Goal: Task Accomplishment & Management: Manage account settings

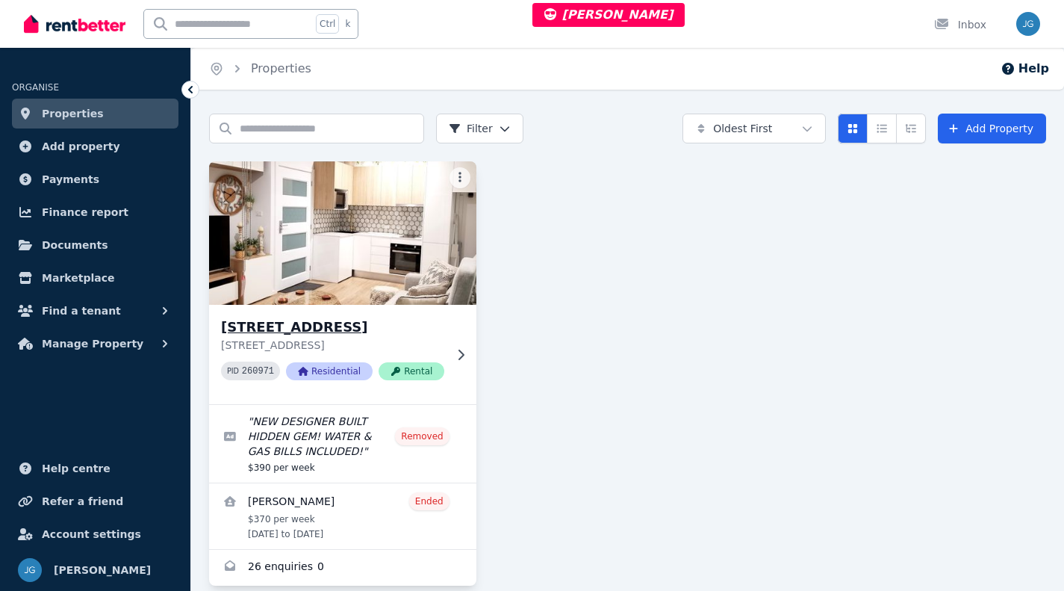
click at [420, 281] on img at bounding box center [342, 233] width 281 height 151
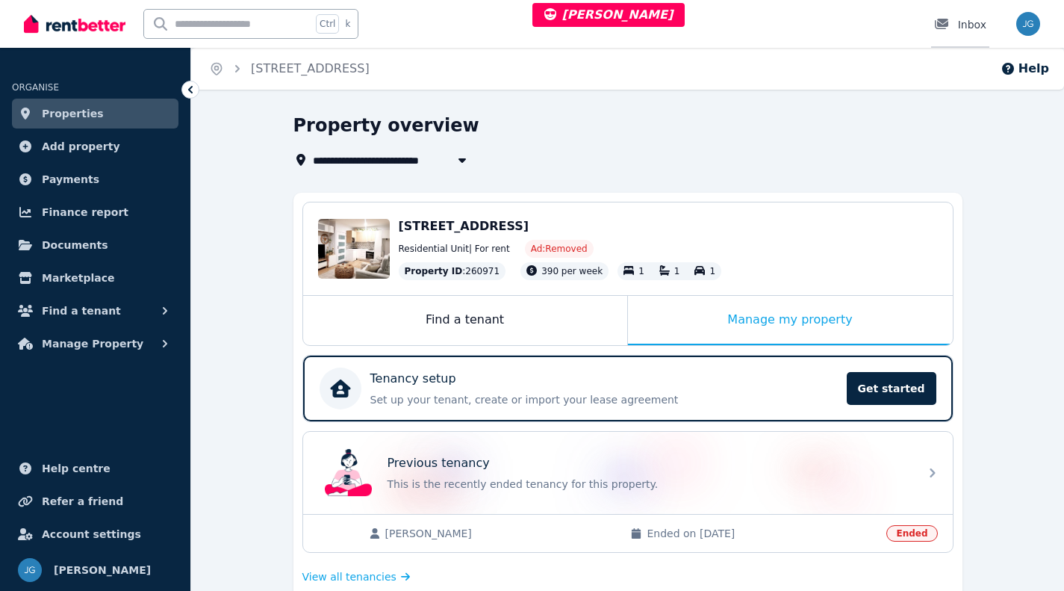
click at [941, 24] on icon at bounding box center [941, 24] width 13 height 10
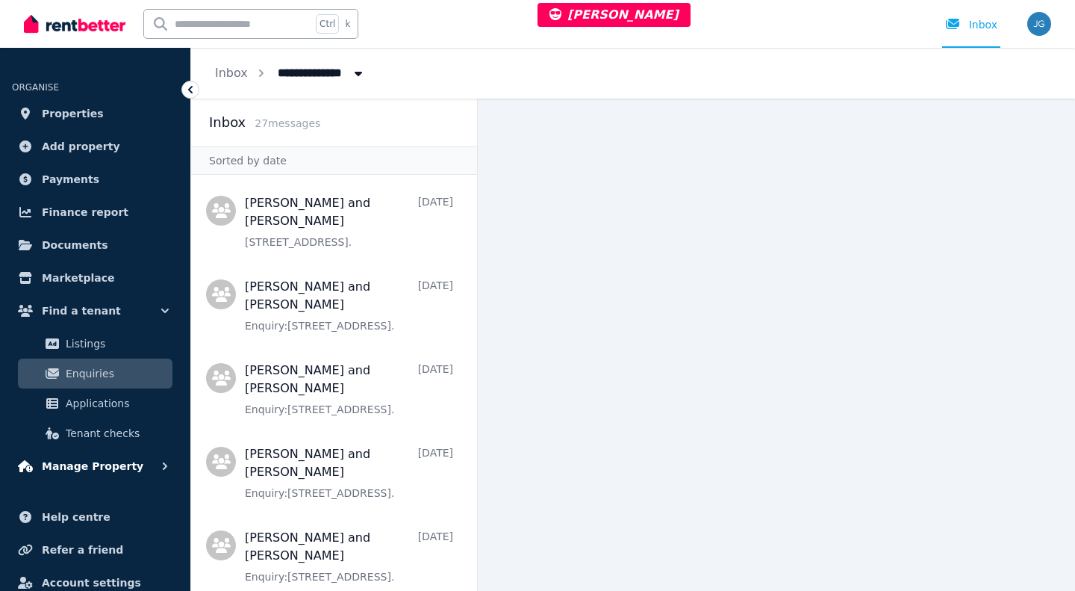
click at [75, 455] on button "Manage Property" at bounding box center [95, 466] width 167 height 30
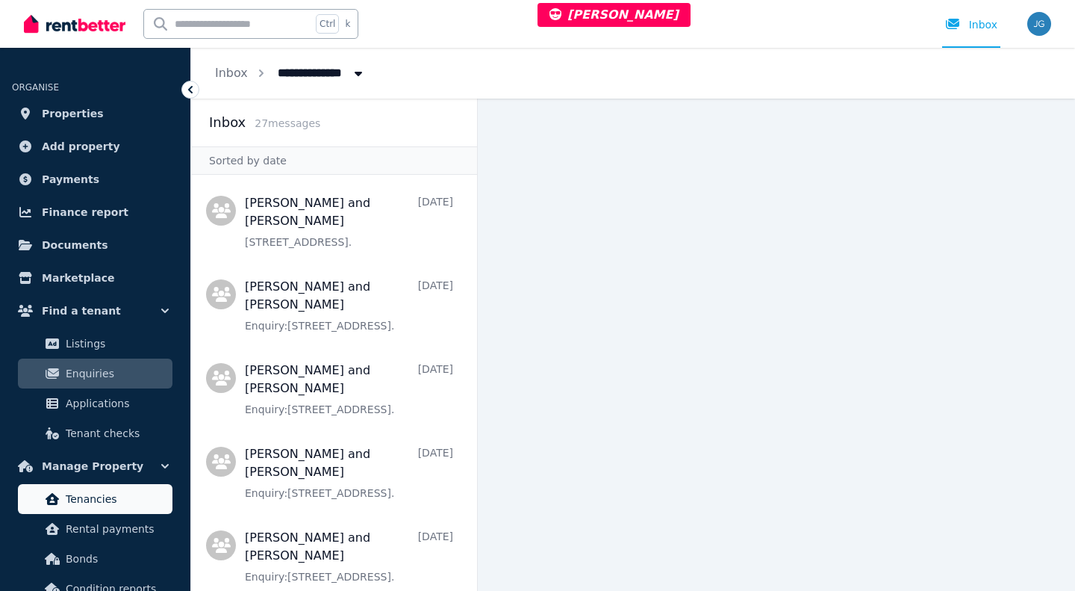
click at [82, 488] on link "Tenancies" at bounding box center [95, 499] width 155 height 30
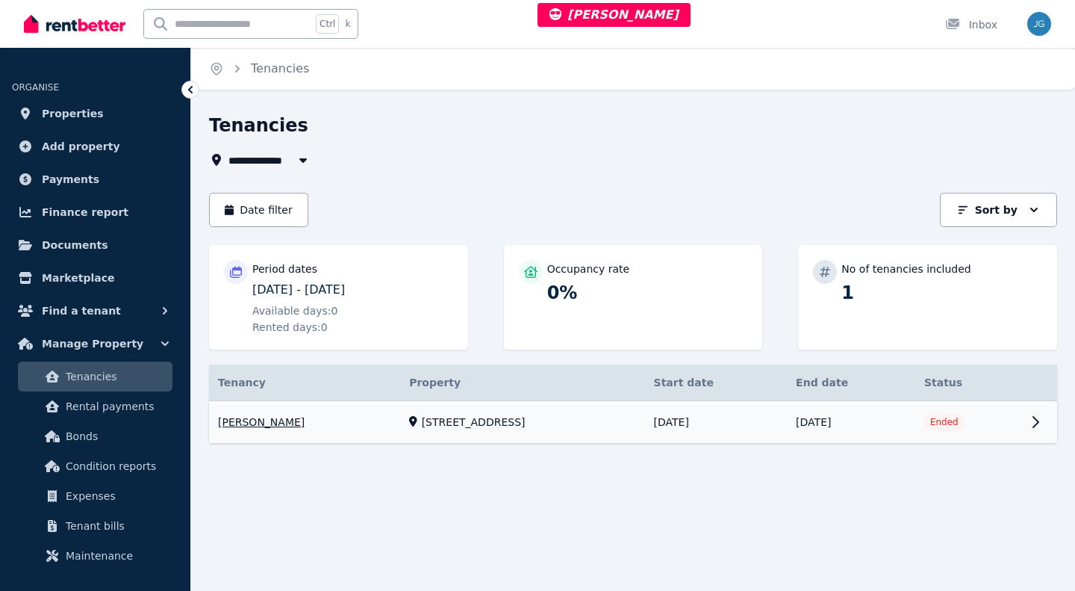
click at [567, 436] on link "View property details" at bounding box center [633, 422] width 848 height 43
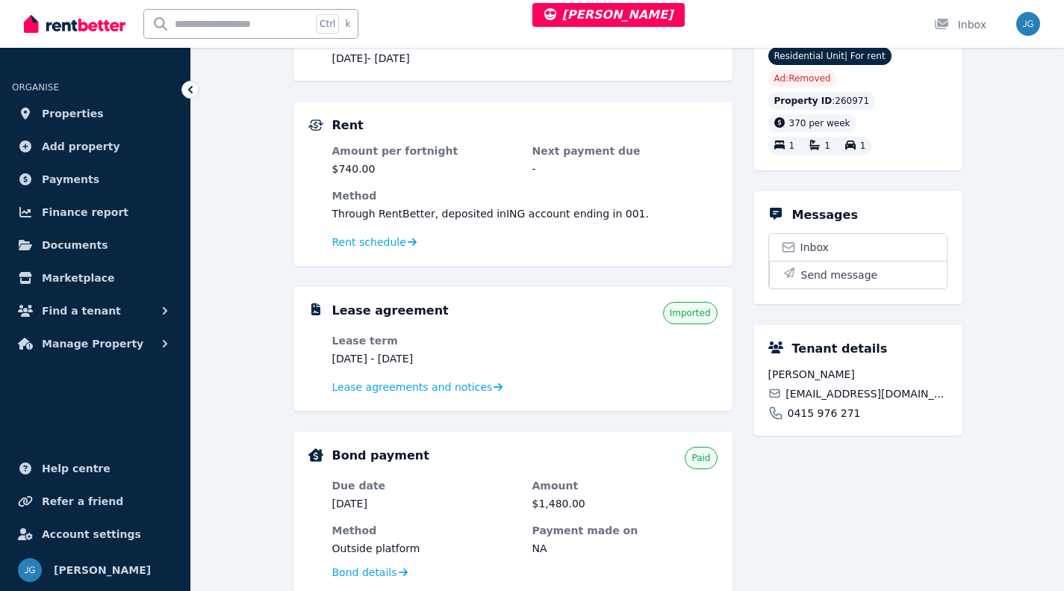
scroll to position [307, 0]
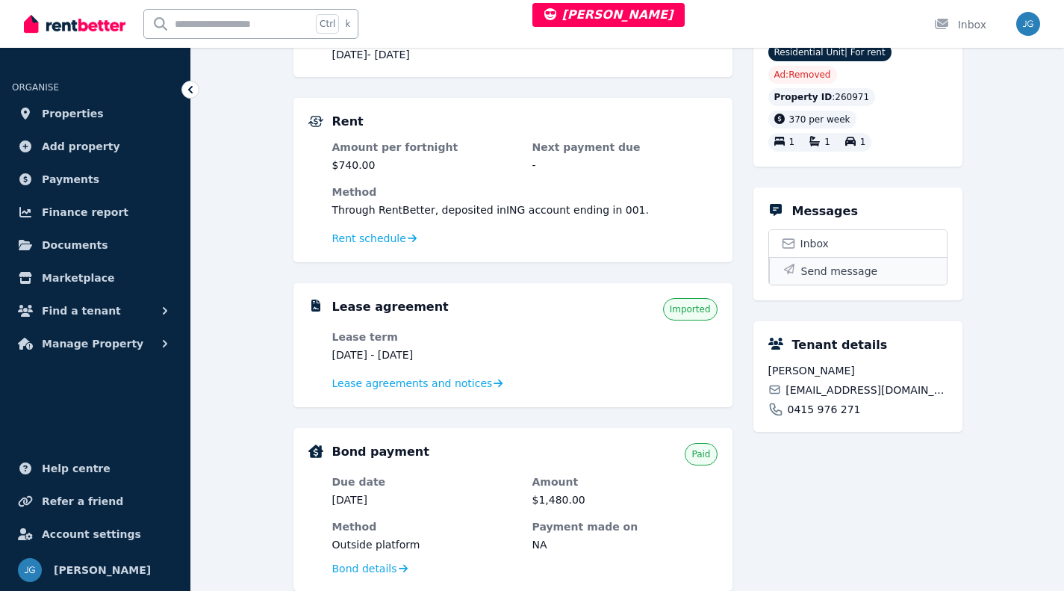
click at [838, 279] on span "Send message" at bounding box center [839, 271] width 77 height 15
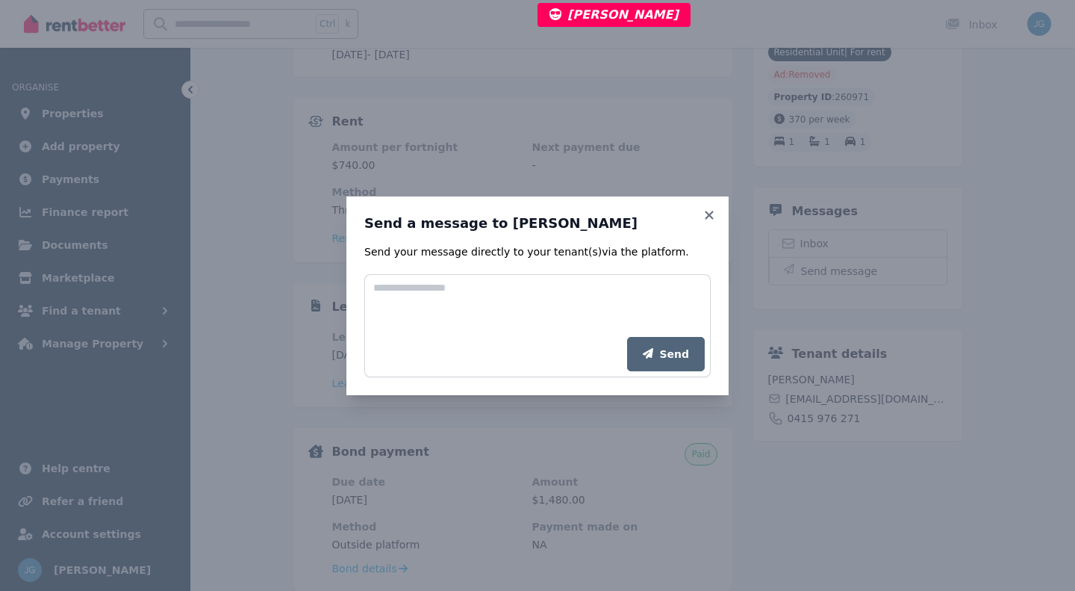
click at [718, 217] on div "Send a message to [PERSON_NAME] Send your message directly to your tenant(s) vi…" at bounding box center [538, 295] width 382 height 199
click at [712, 216] on icon at bounding box center [709, 214] width 15 height 13
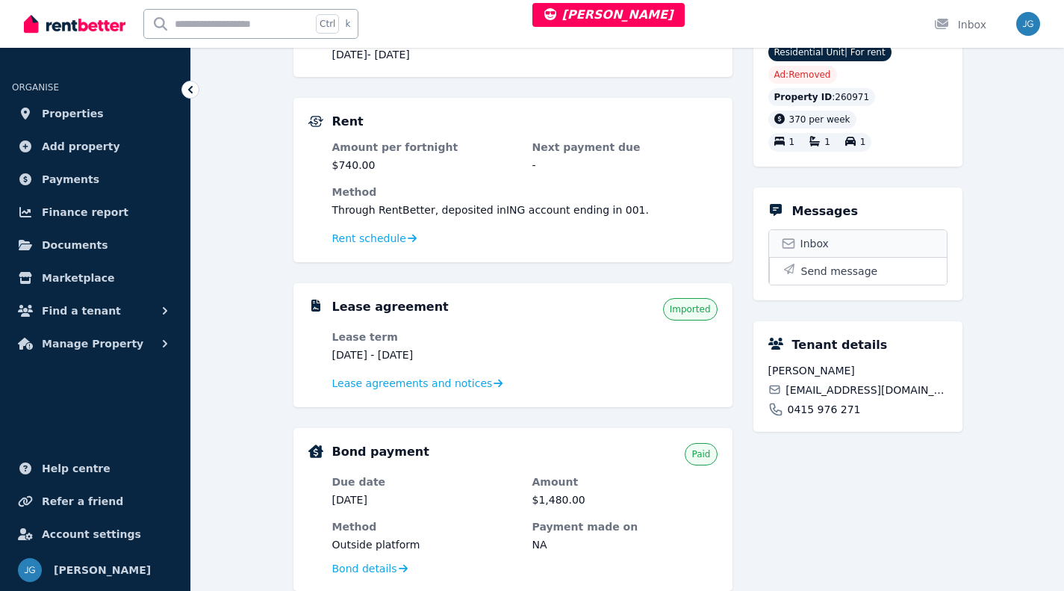
click at [823, 251] on span "Inbox" at bounding box center [815, 243] width 28 height 15
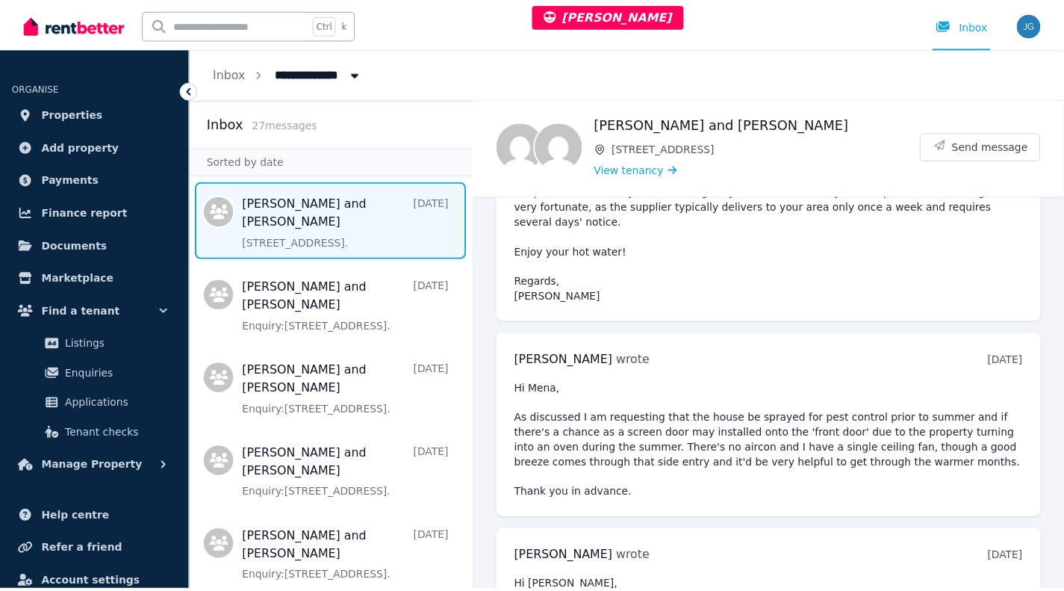
scroll to position [5765, 0]
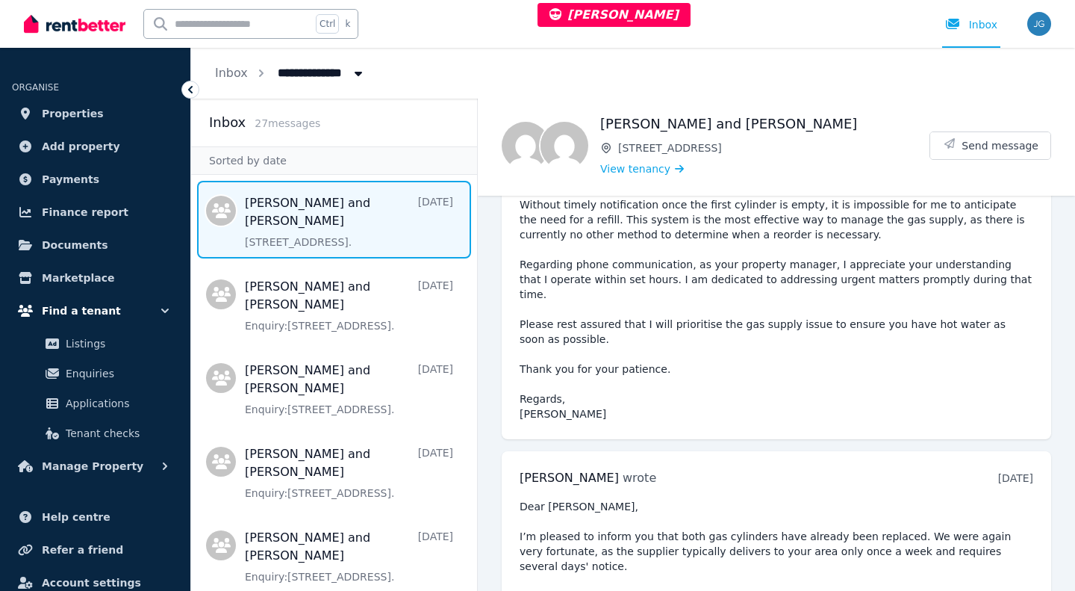
click at [62, 309] on span "Find a tenant" at bounding box center [81, 311] width 79 height 18
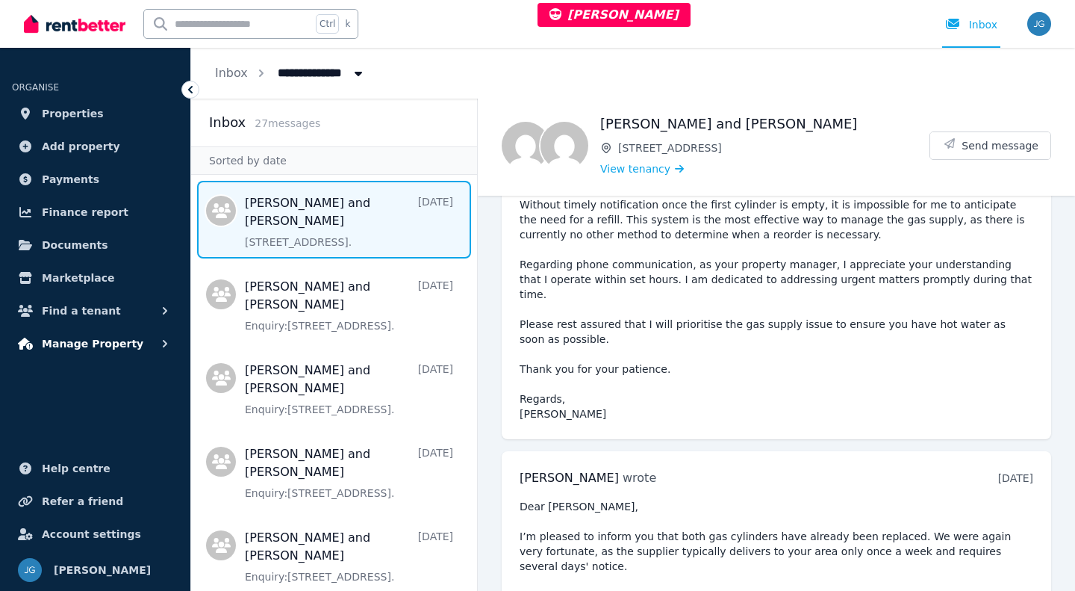
click at [59, 342] on span "Manage Property" at bounding box center [93, 344] width 102 height 18
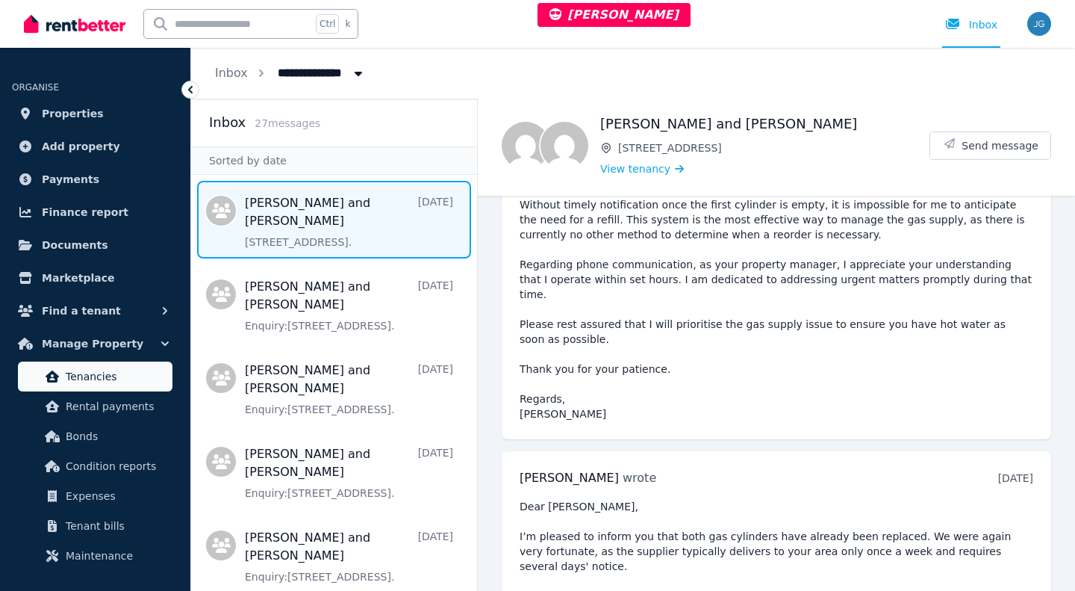
click at [75, 379] on span "Tenancies" at bounding box center [116, 376] width 101 height 18
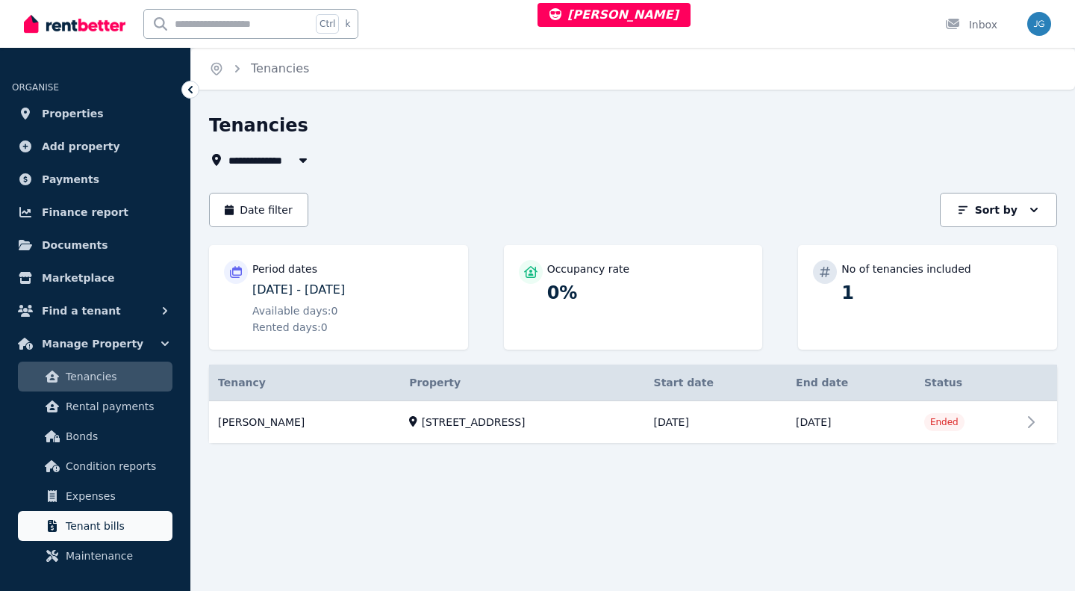
click at [68, 514] on link "Tenant bills" at bounding box center [95, 526] width 155 height 30
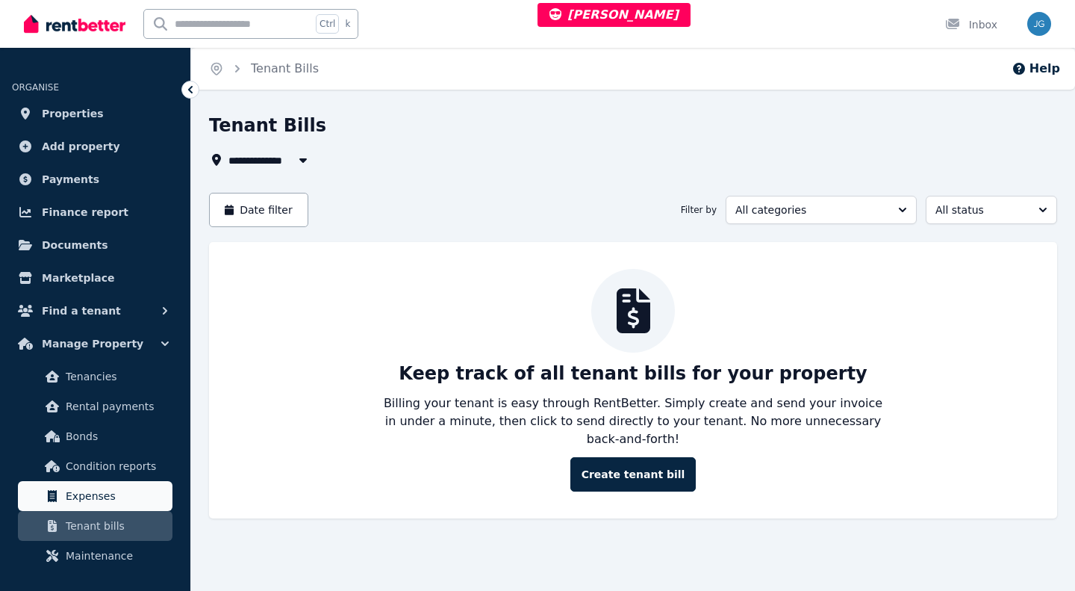
click at [76, 498] on span "Expenses" at bounding box center [116, 496] width 101 height 18
